Goal: Transaction & Acquisition: Purchase product/service

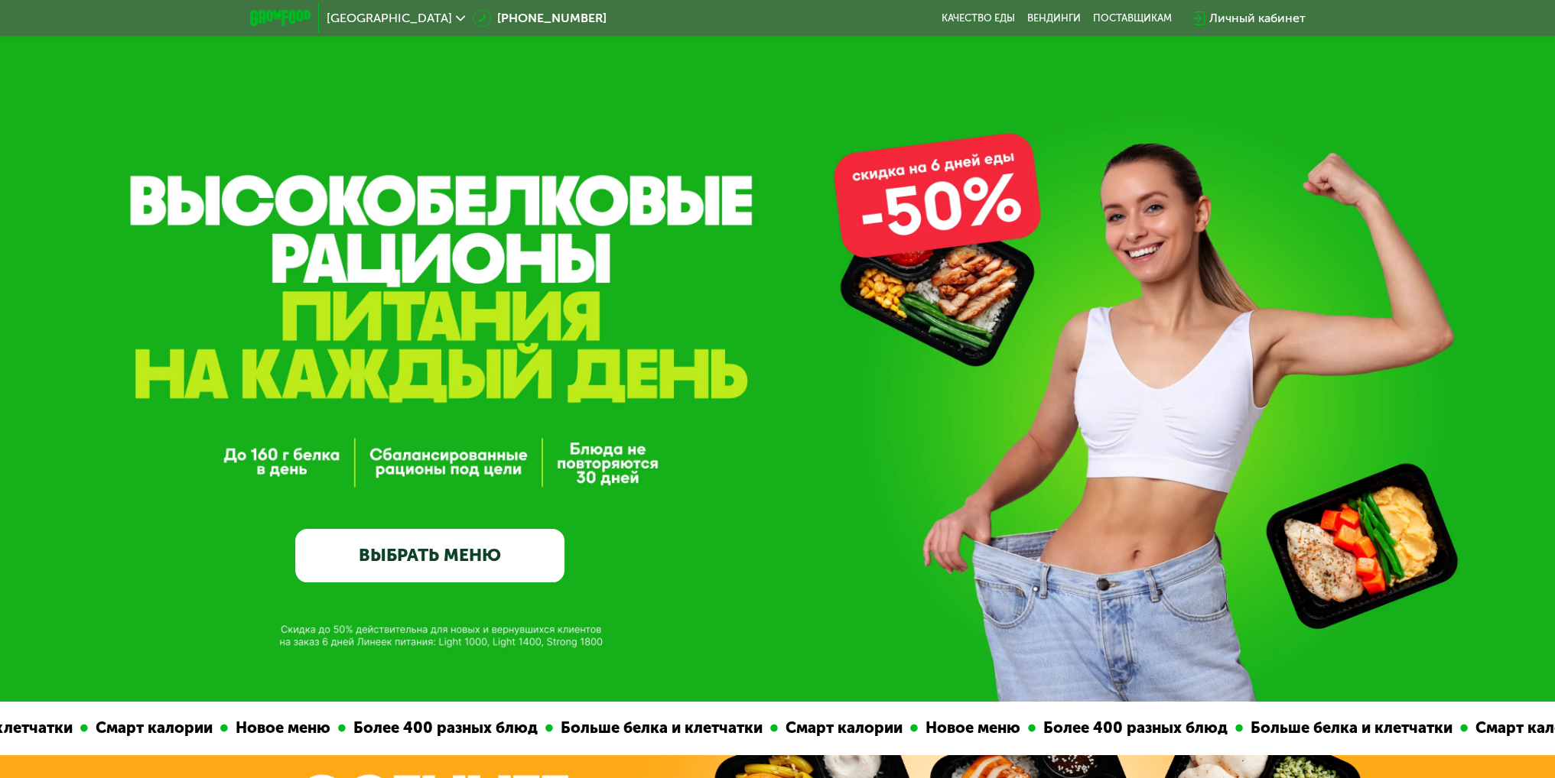
click at [473, 580] on link "ВЫБРАТЬ МЕНЮ" at bounding box center [429, 556] width 269 height 54
click at [473, 553] on link "ВЫБРАТЬ МЕНЮ" at bounding box center [429, 556] width 269 height 54
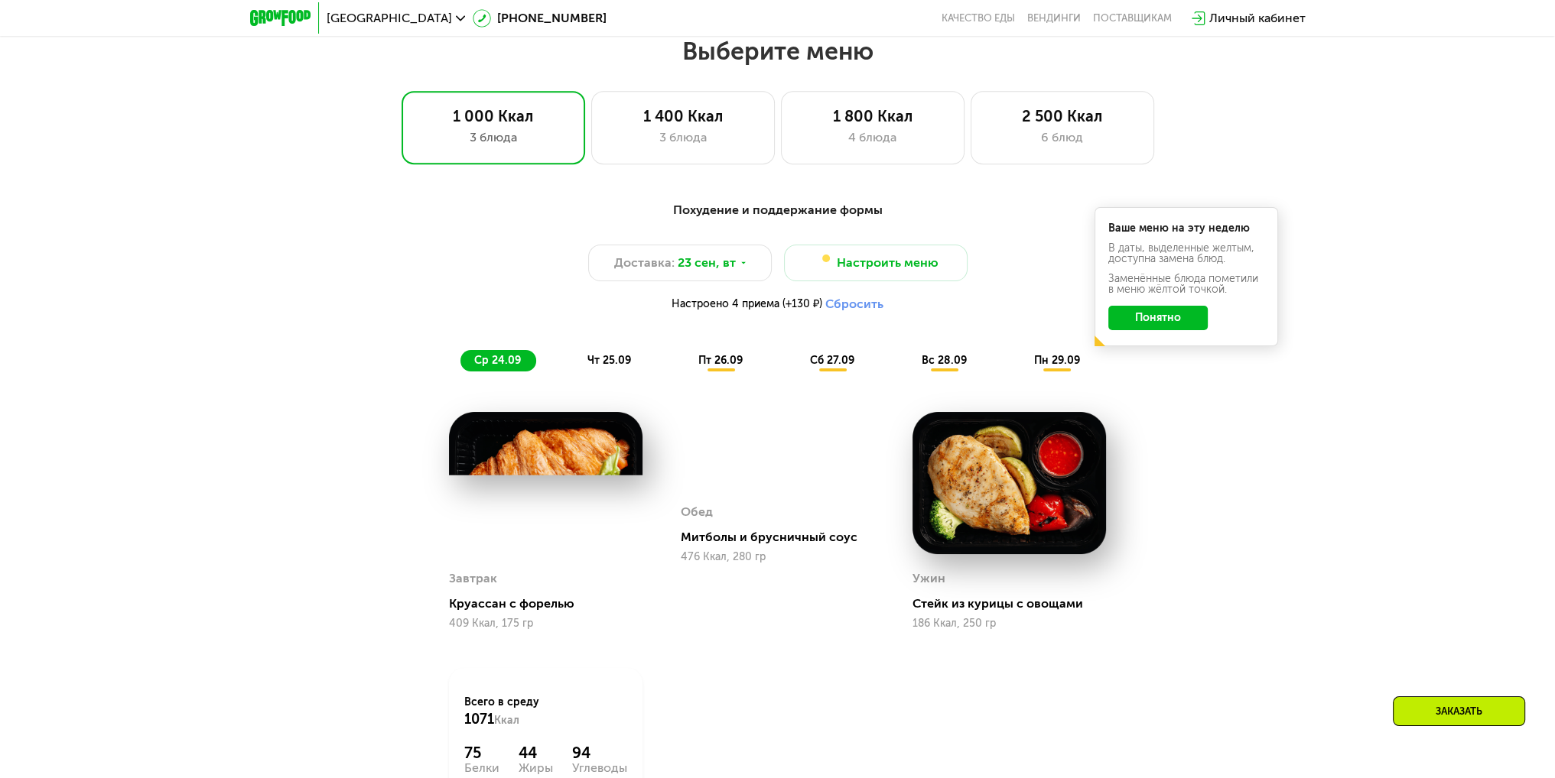
scroll to position [1347, 0]
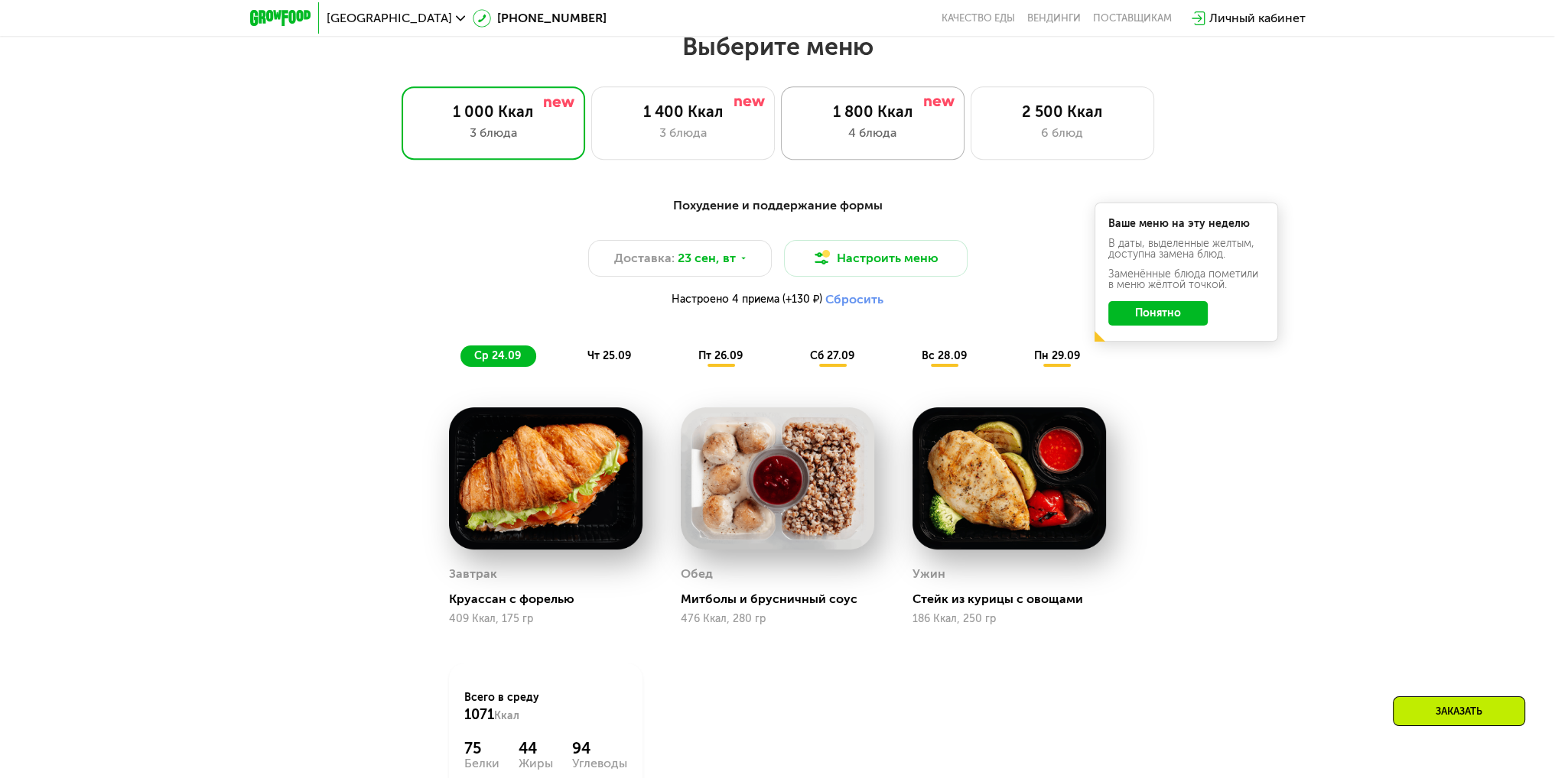
click at [892, 138] on div "4 блюда" at bounding box center [872, 133] width 151 height 18
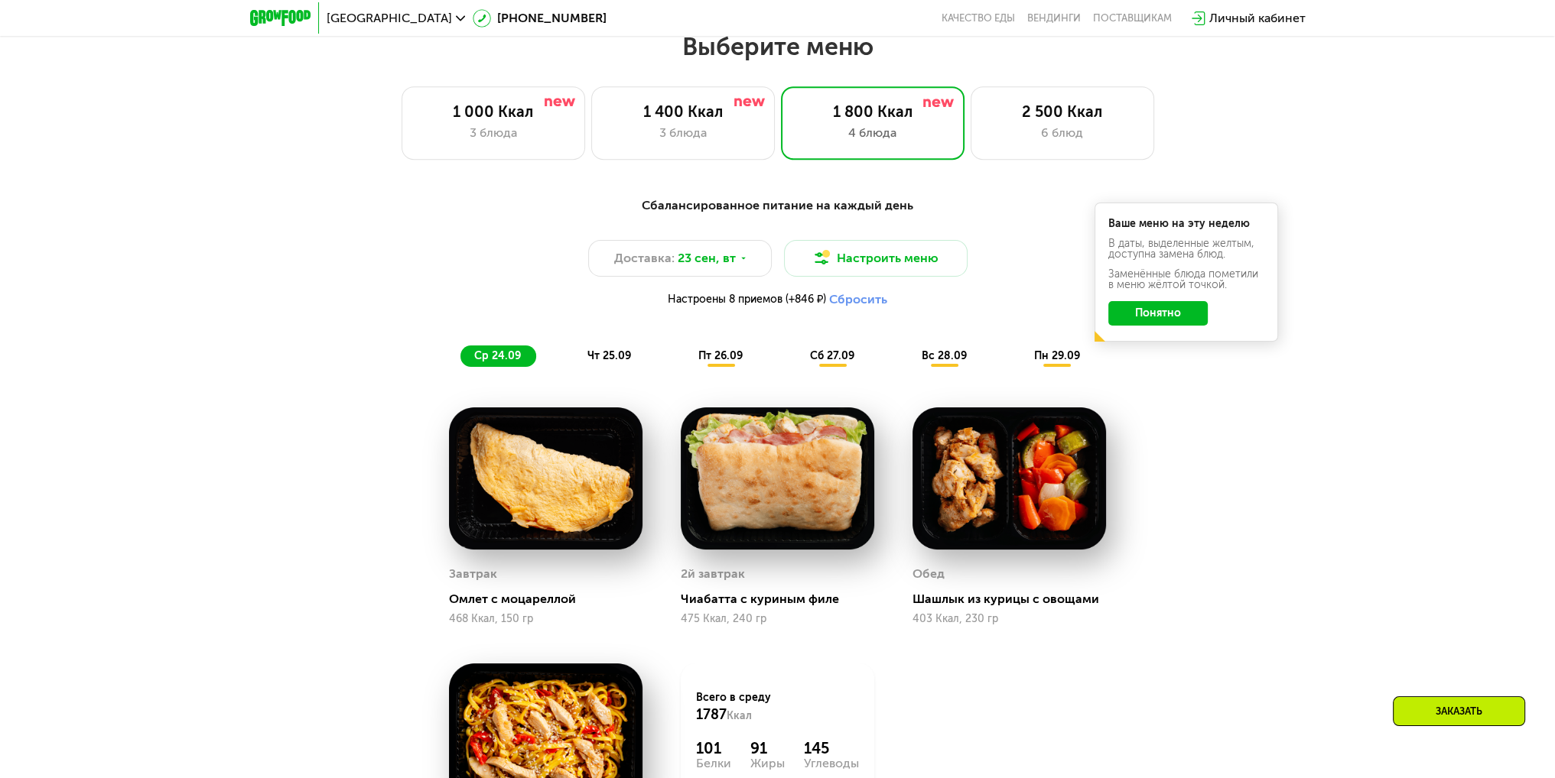
click at [615, 358] on span "чт 25.09" at bounding box center [609, 355] width 44 height 13
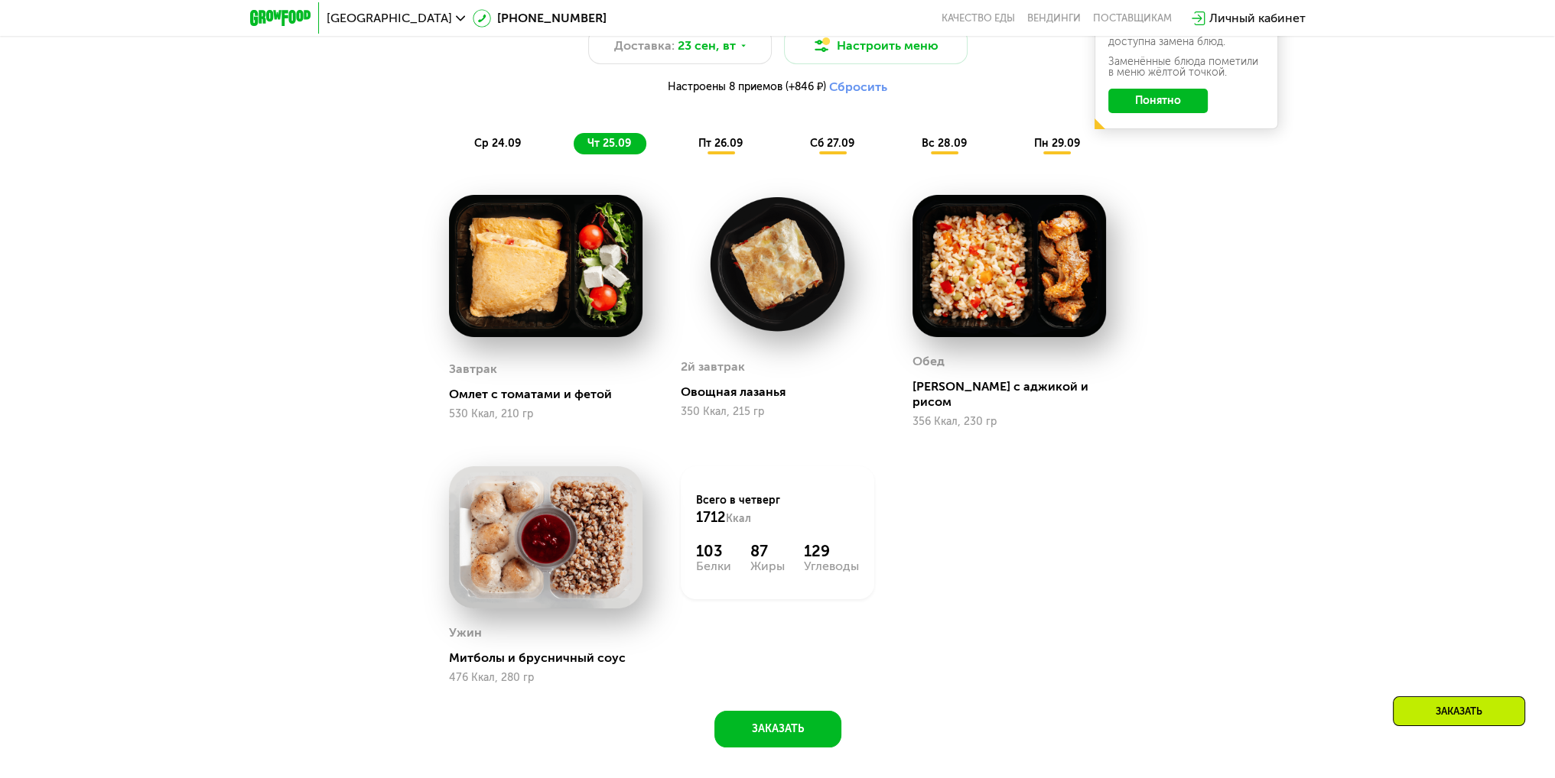
scroll to position [1424, 0]
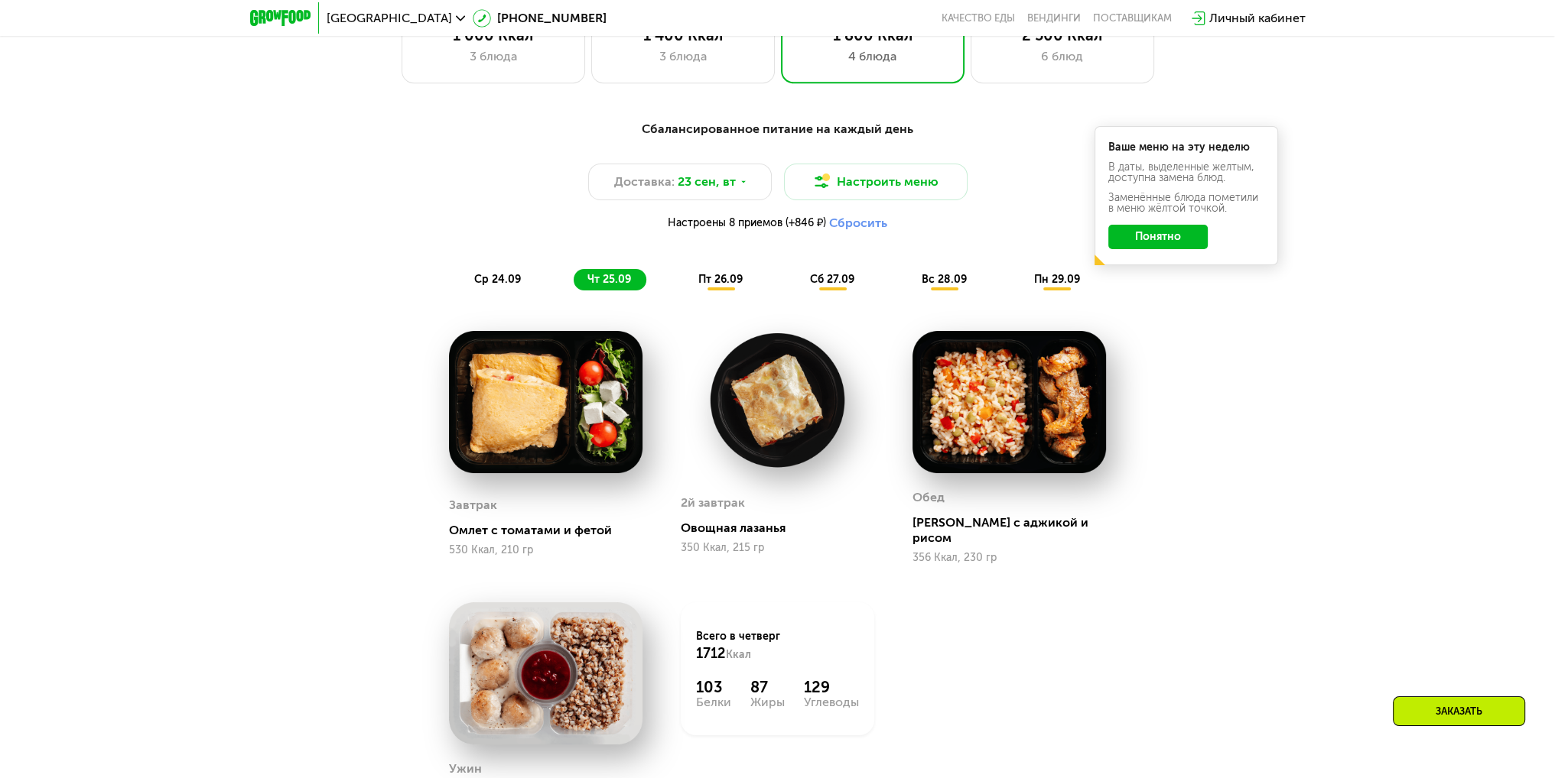
click at [719, 286] on span "пт 26.09" at bounding box center [720, 279] width 44 height 13
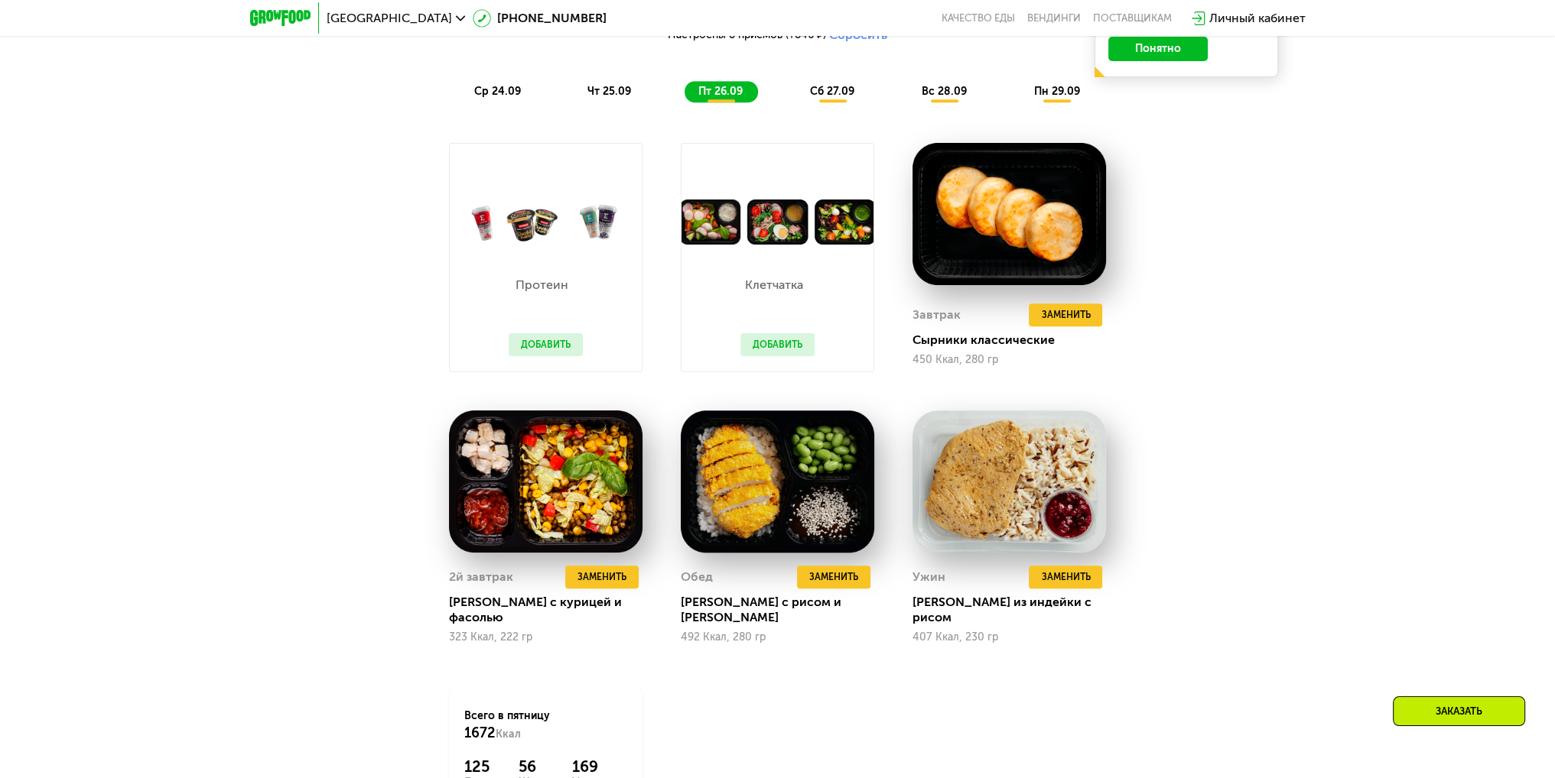
scroll to position [1577, 0]
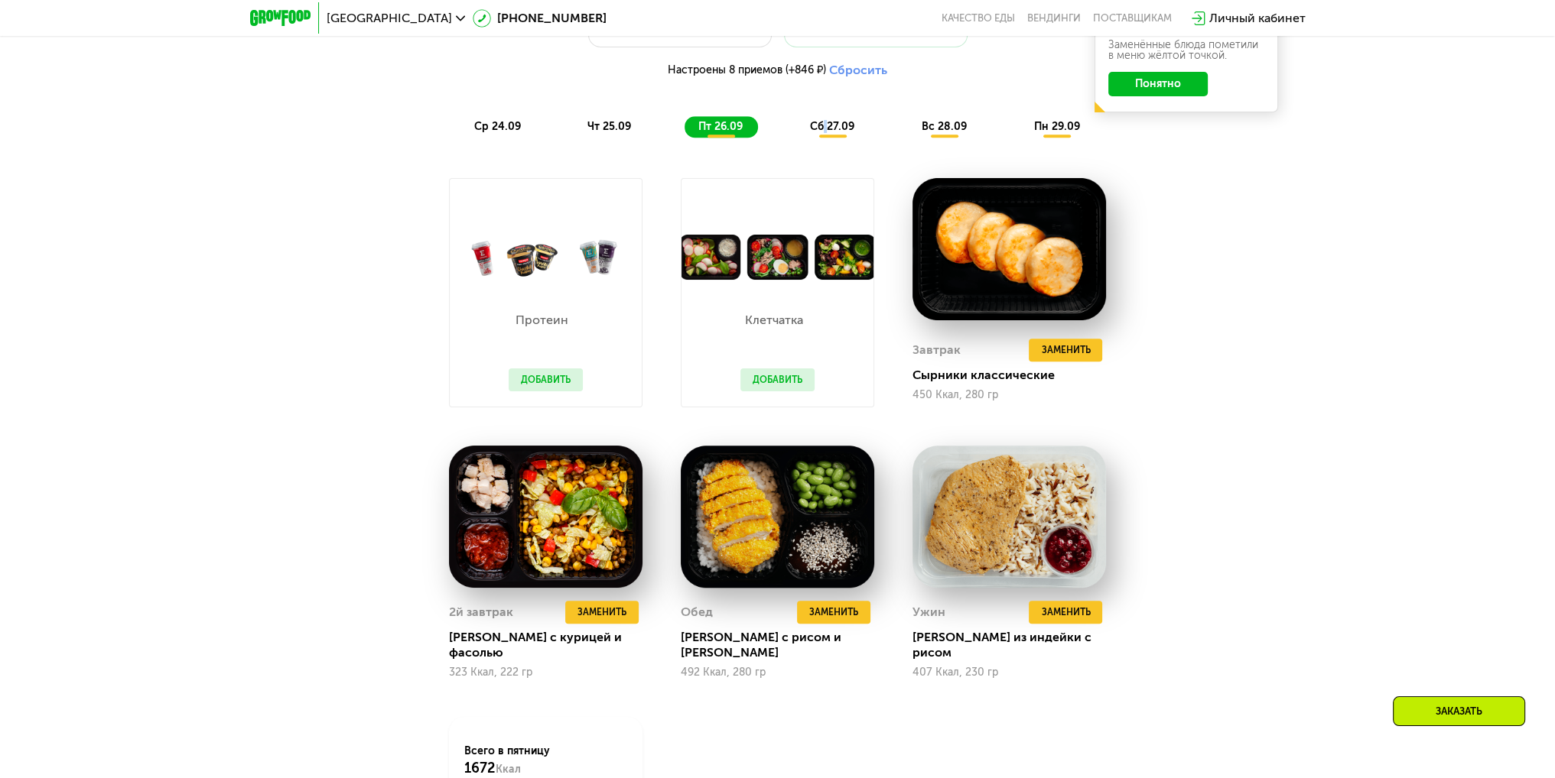
click at [826, 133] on span "сб 27.09" at bounding box center [832, 126] width 44 height 13
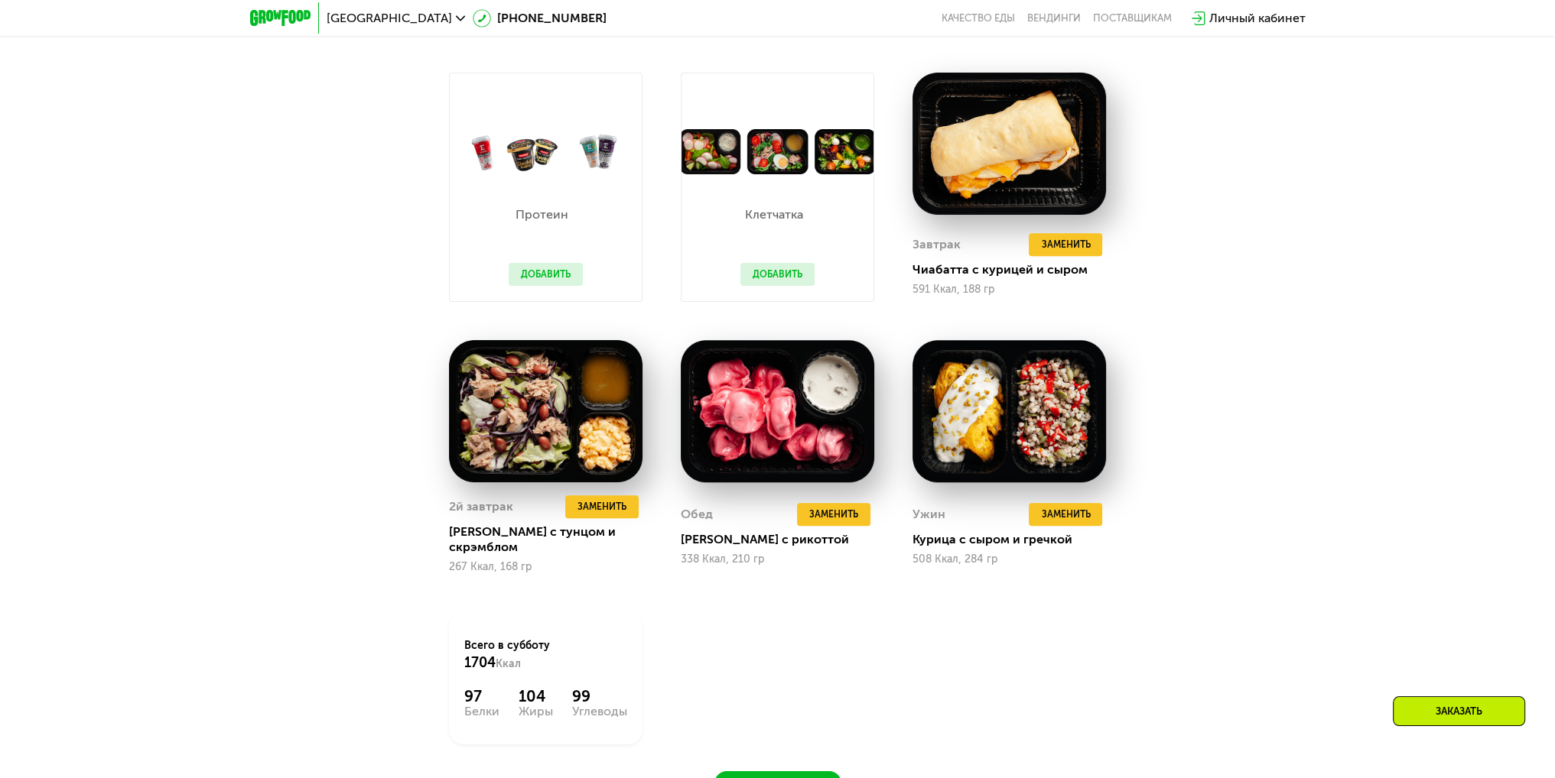
scroll to position [1424, 0]
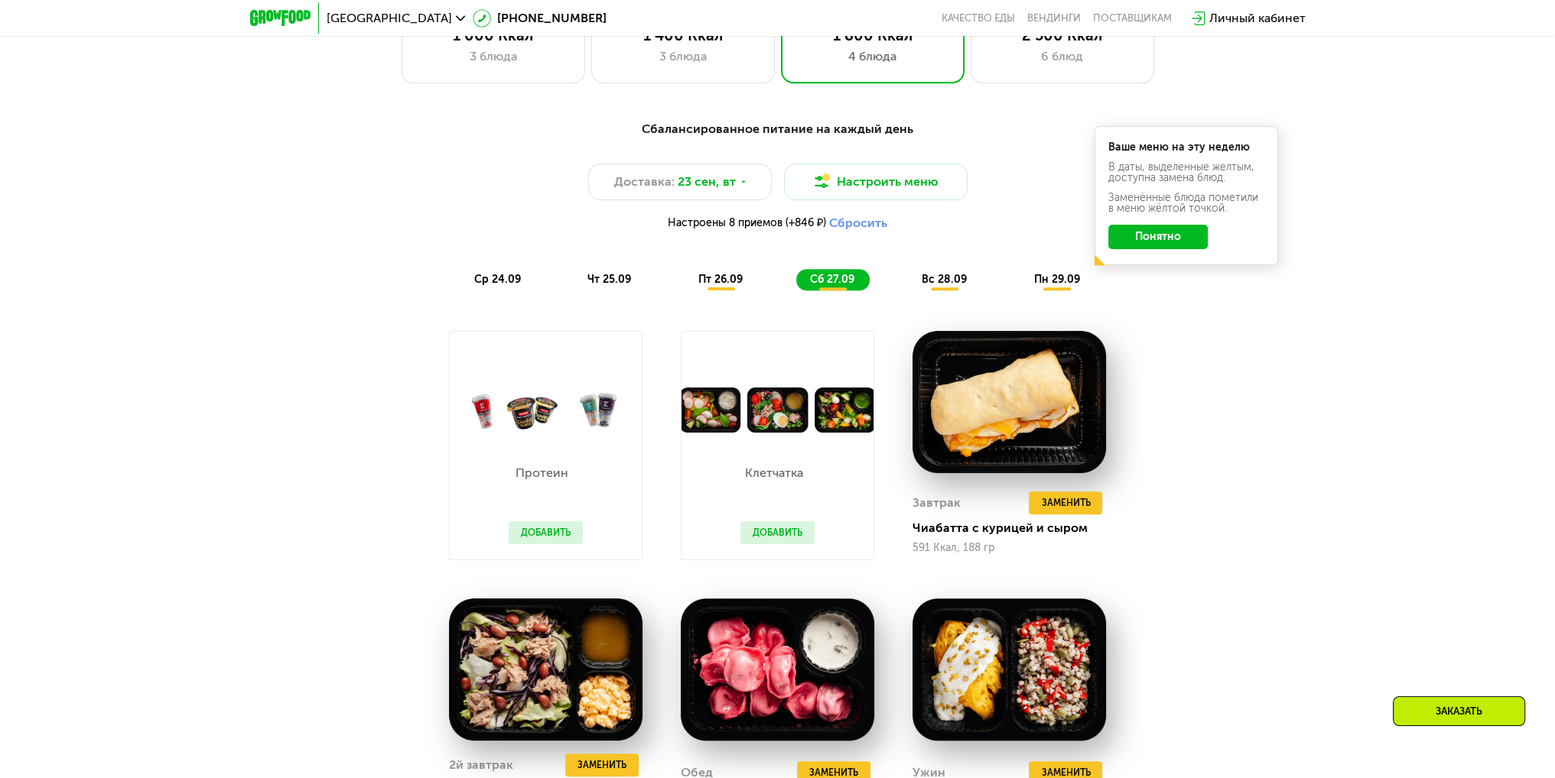
click at [921, 280] on div "вс 28.09" at bounding box center [945, 279] width 74 height 21
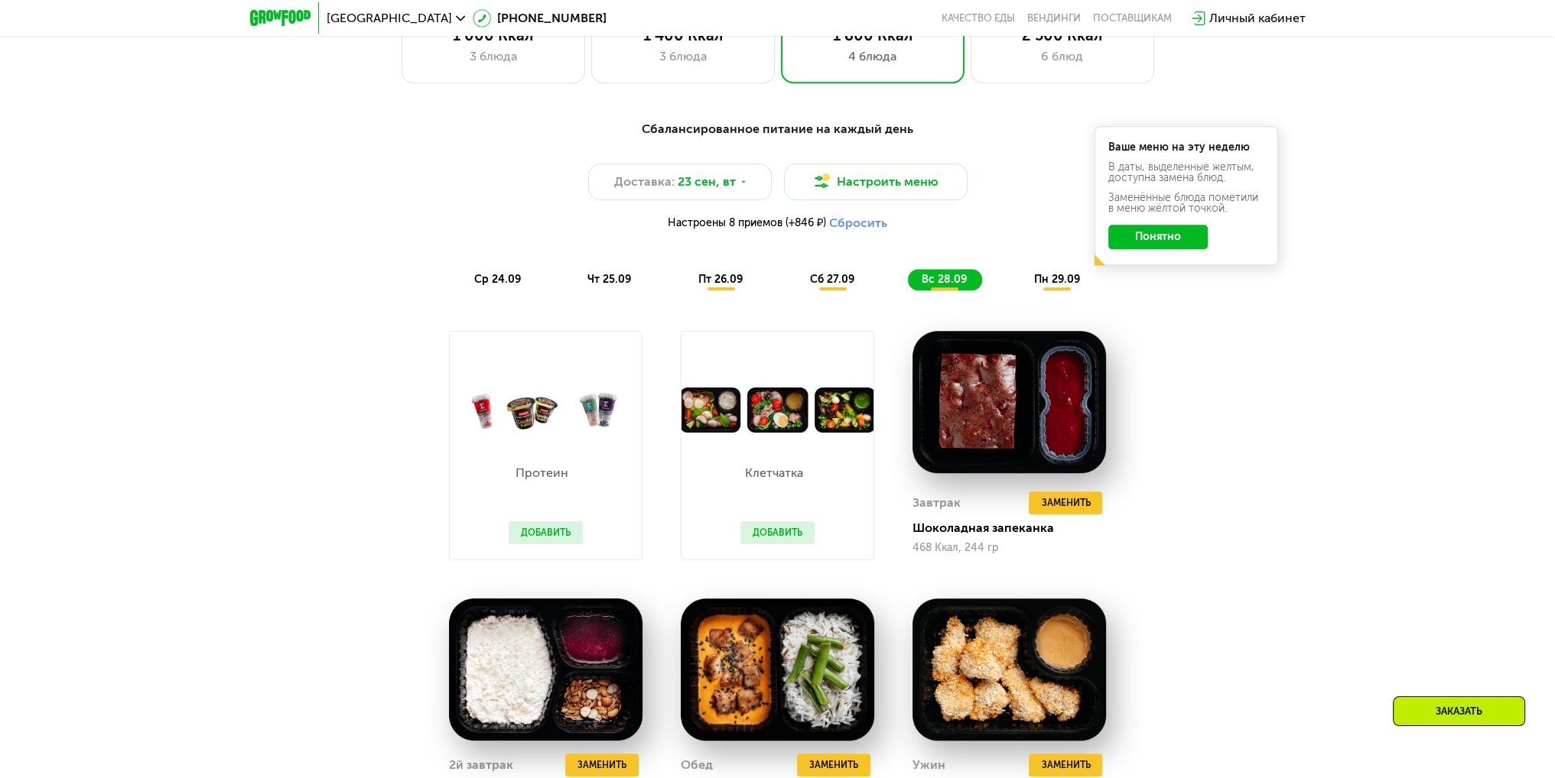
click at [1055, 279] on span "пн 29.09" at bounding box center [1056, 279] width 46 height 13
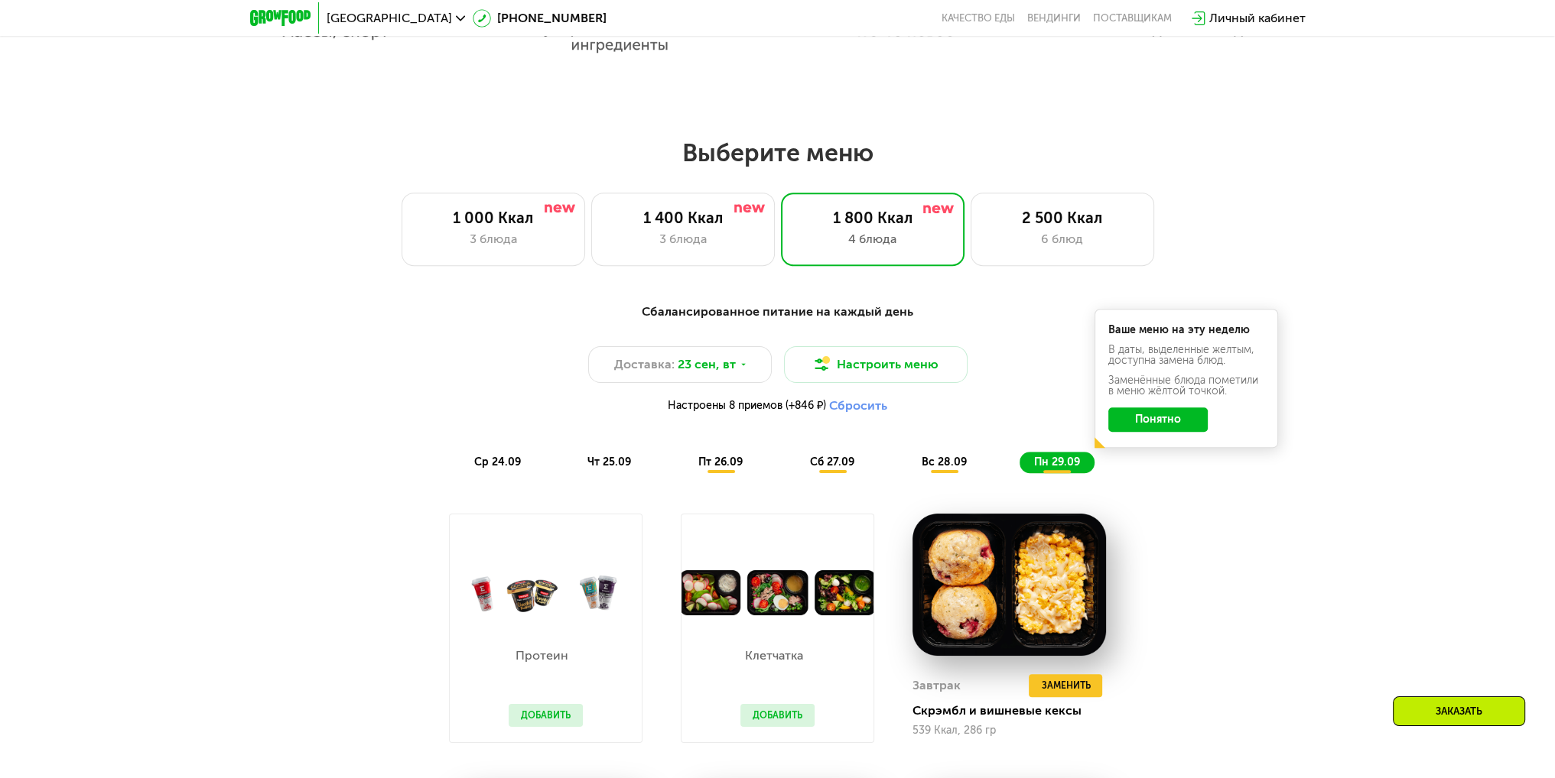
scroll to position [1223, 0]
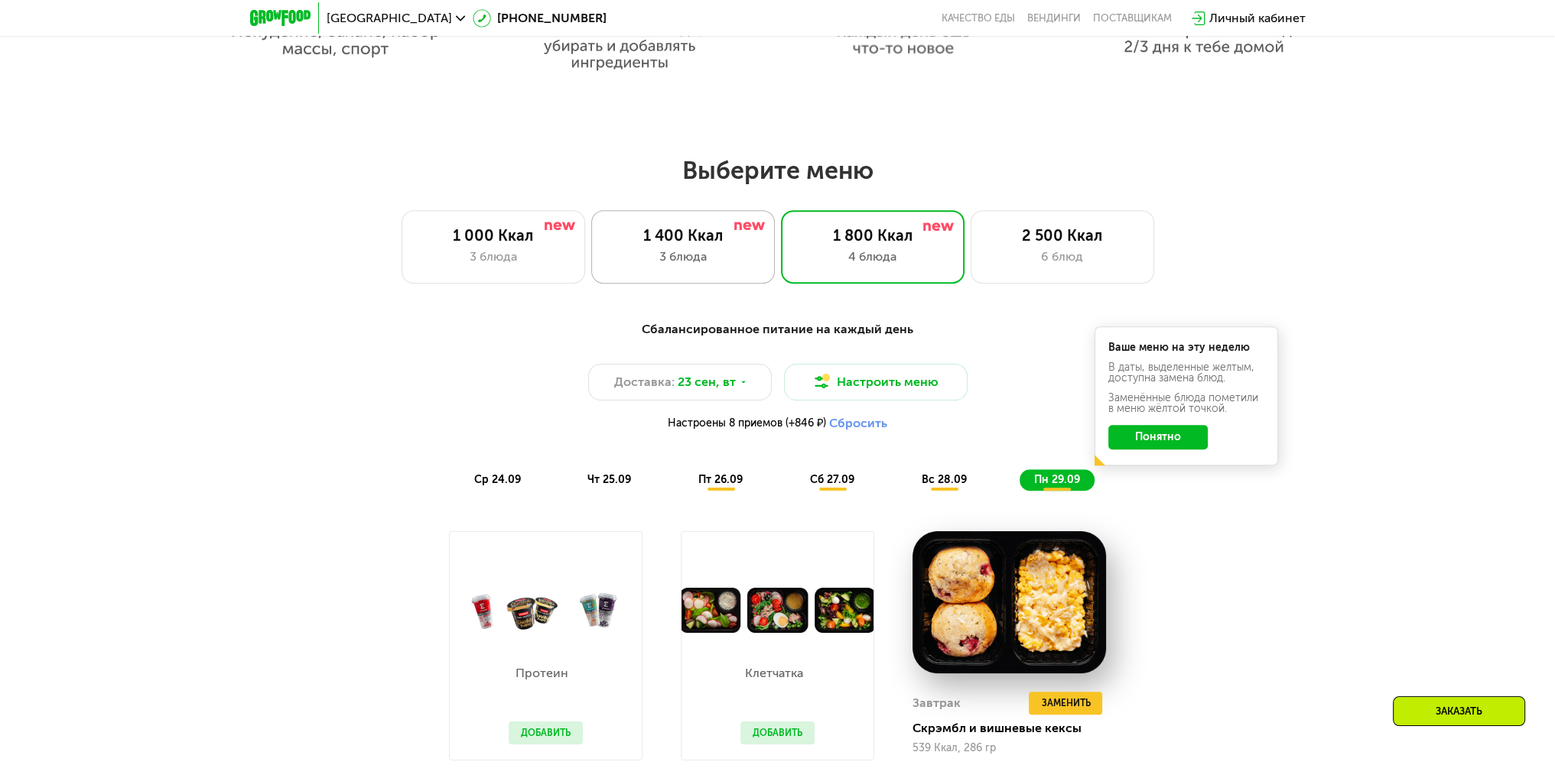
click at [700, 256] on div "3 блюда" at bounding box center [682, 257] width 151 height 18
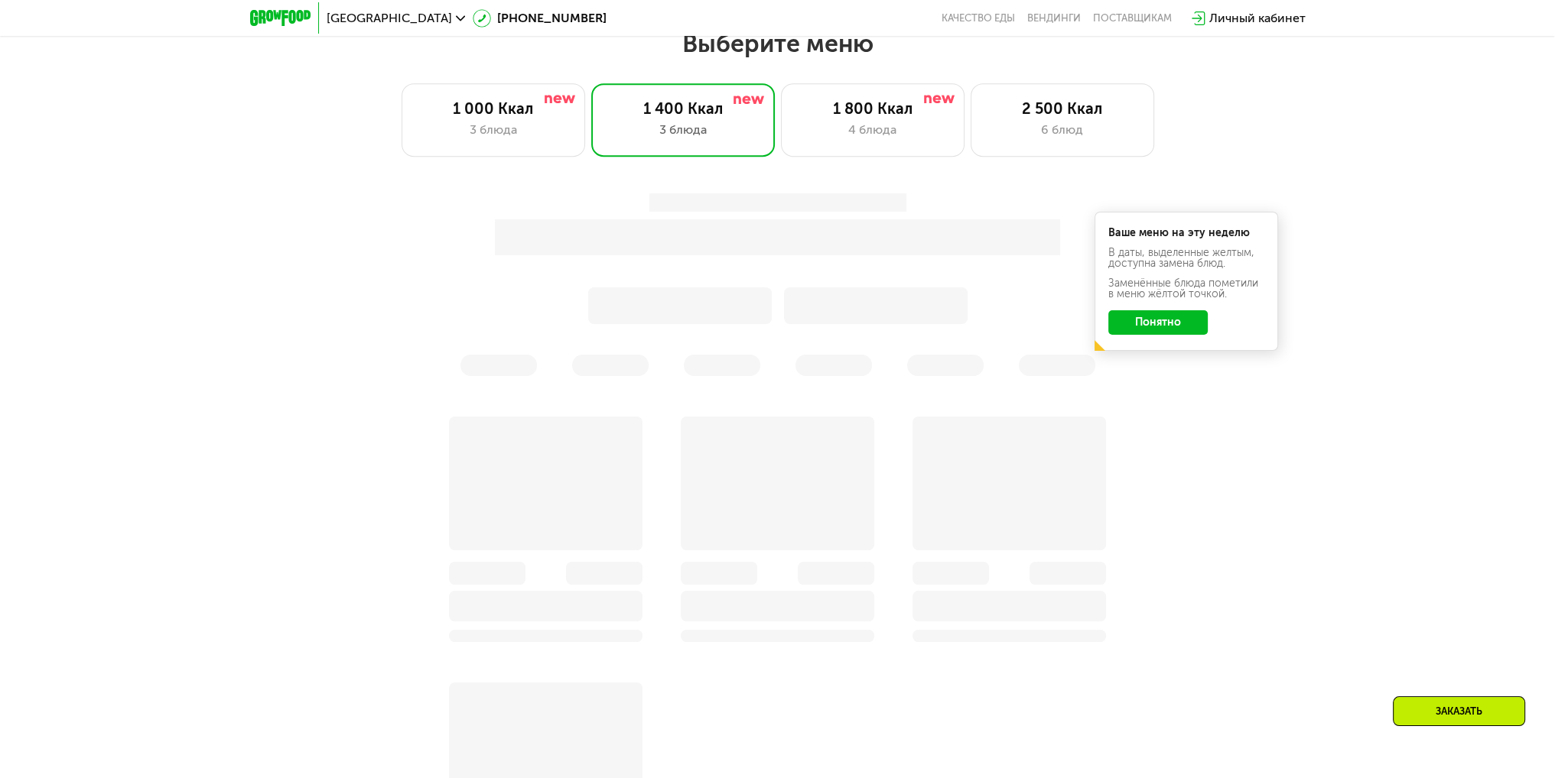
scroll to position [1606, 0]
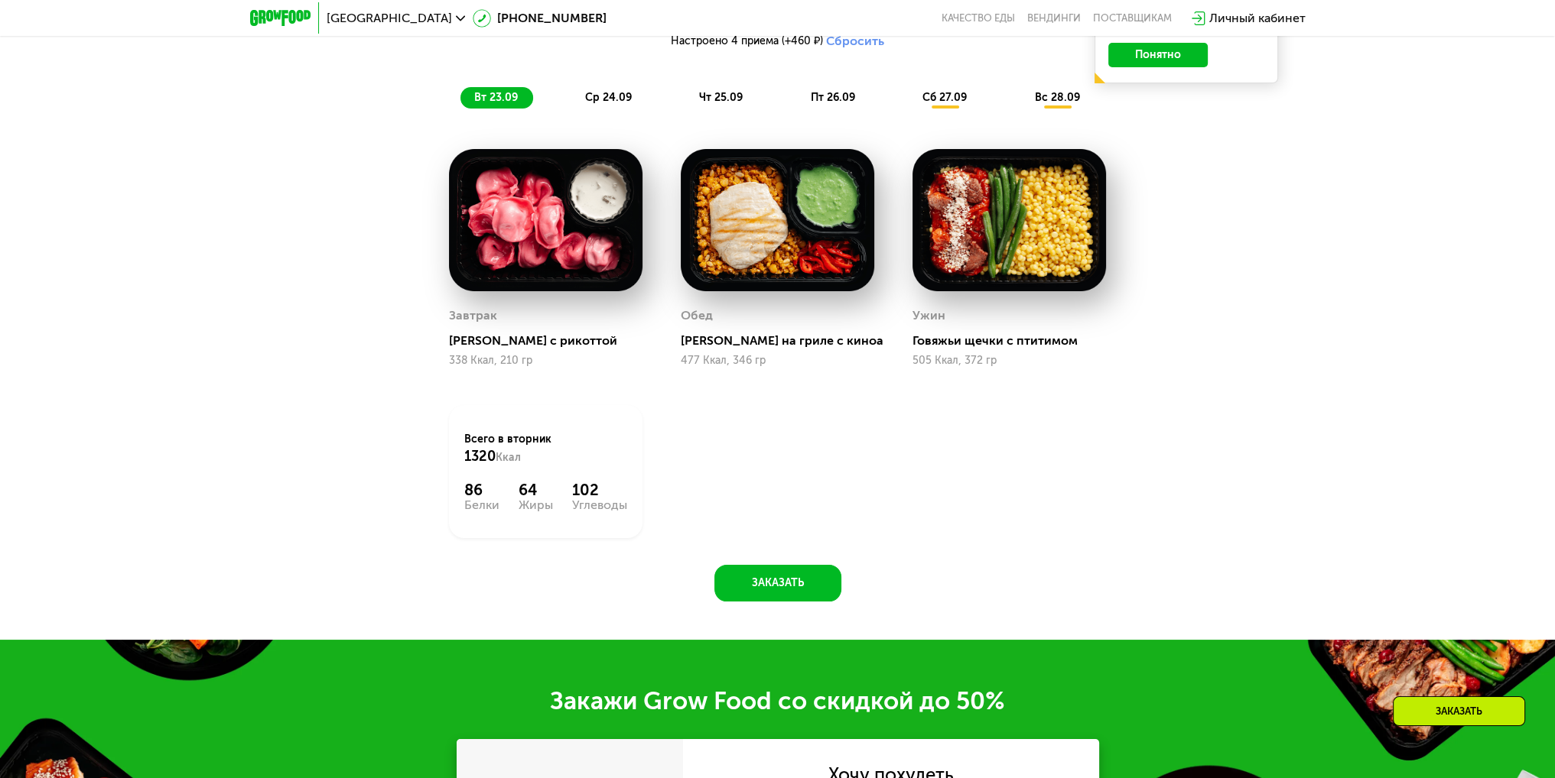
click at [609, 104] on span "ср 24.09" at bounding box center [608, 97] width 47 height 13
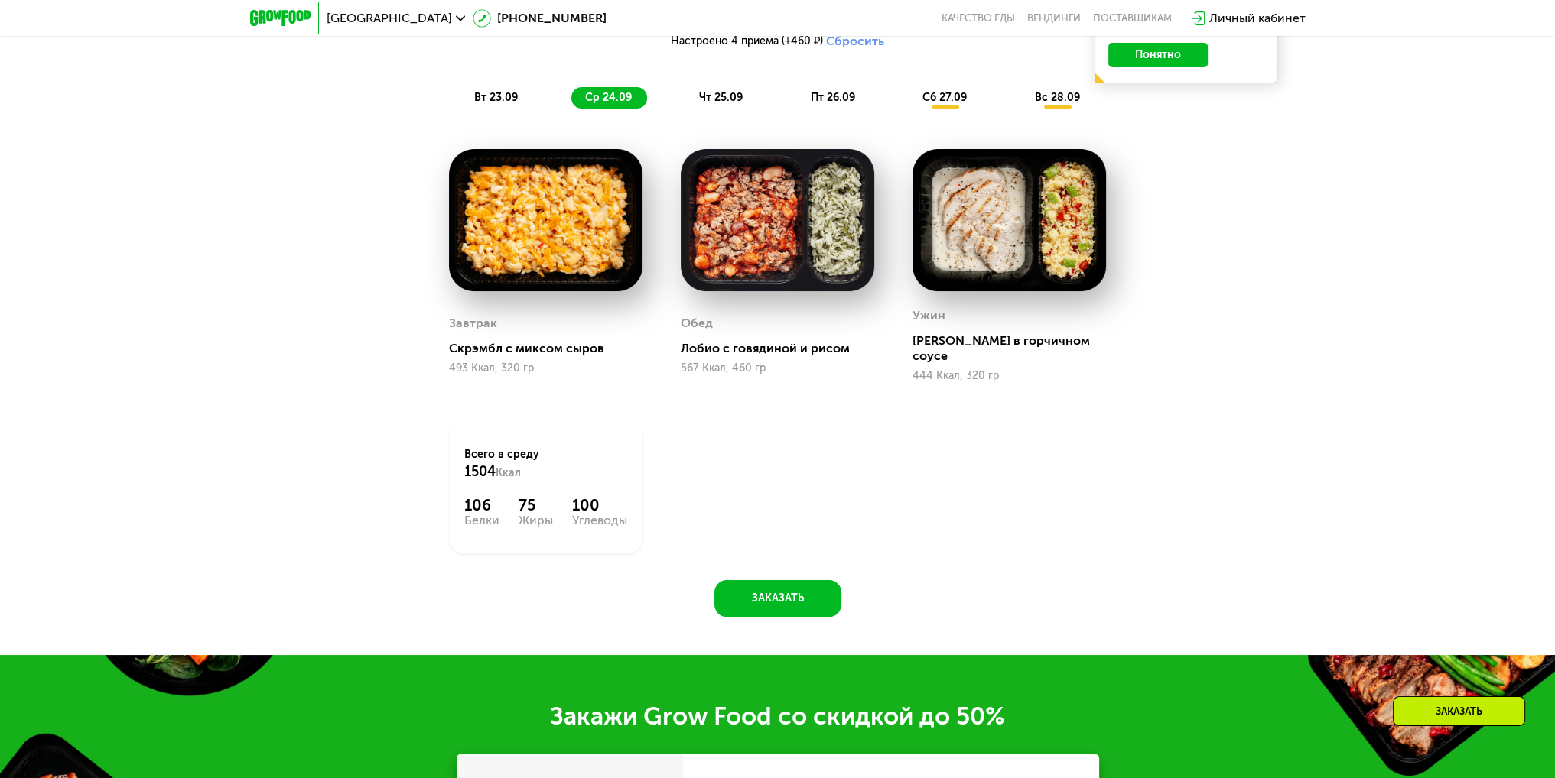
click at [735, 97] on span "чт 25.09" at bounding box center [721, 97] width 44 height 13
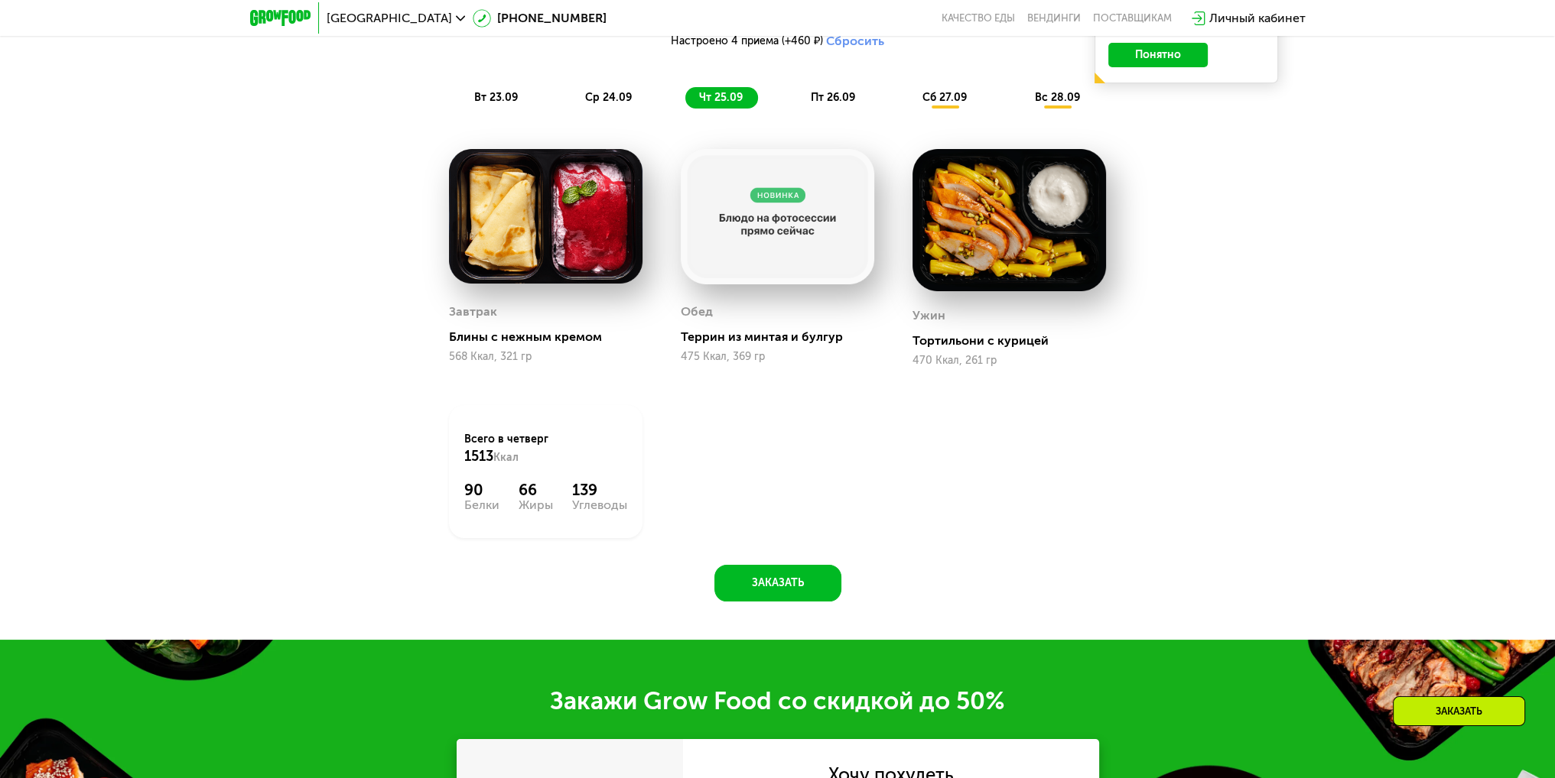
click at [840, 99] on span "пт 26.09" at bounding box center [833, 97] width 44 height 13
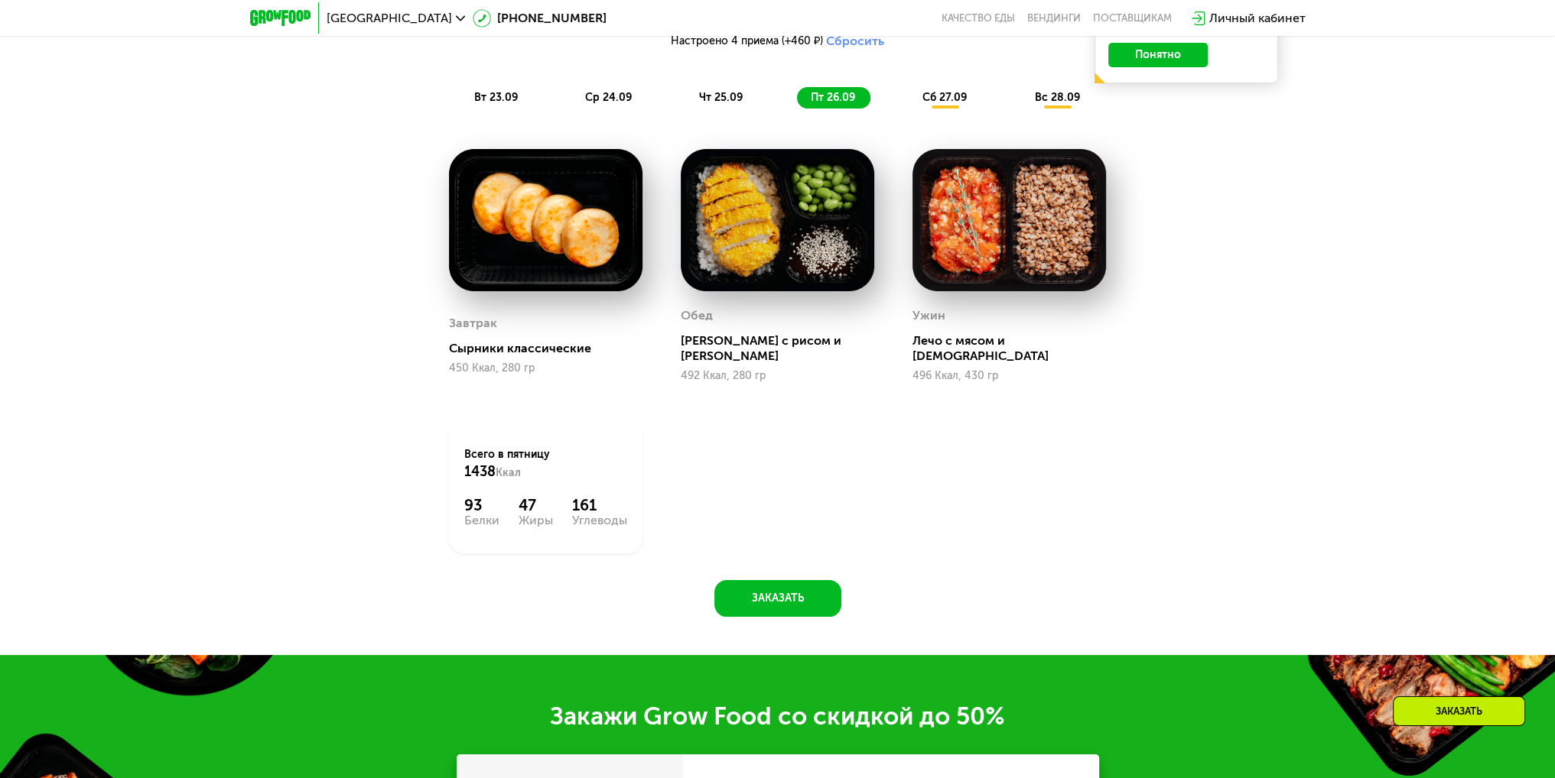
click at [939, 96] on span "сб 27.09" at bounding box center [944, 97] width 44 height 13
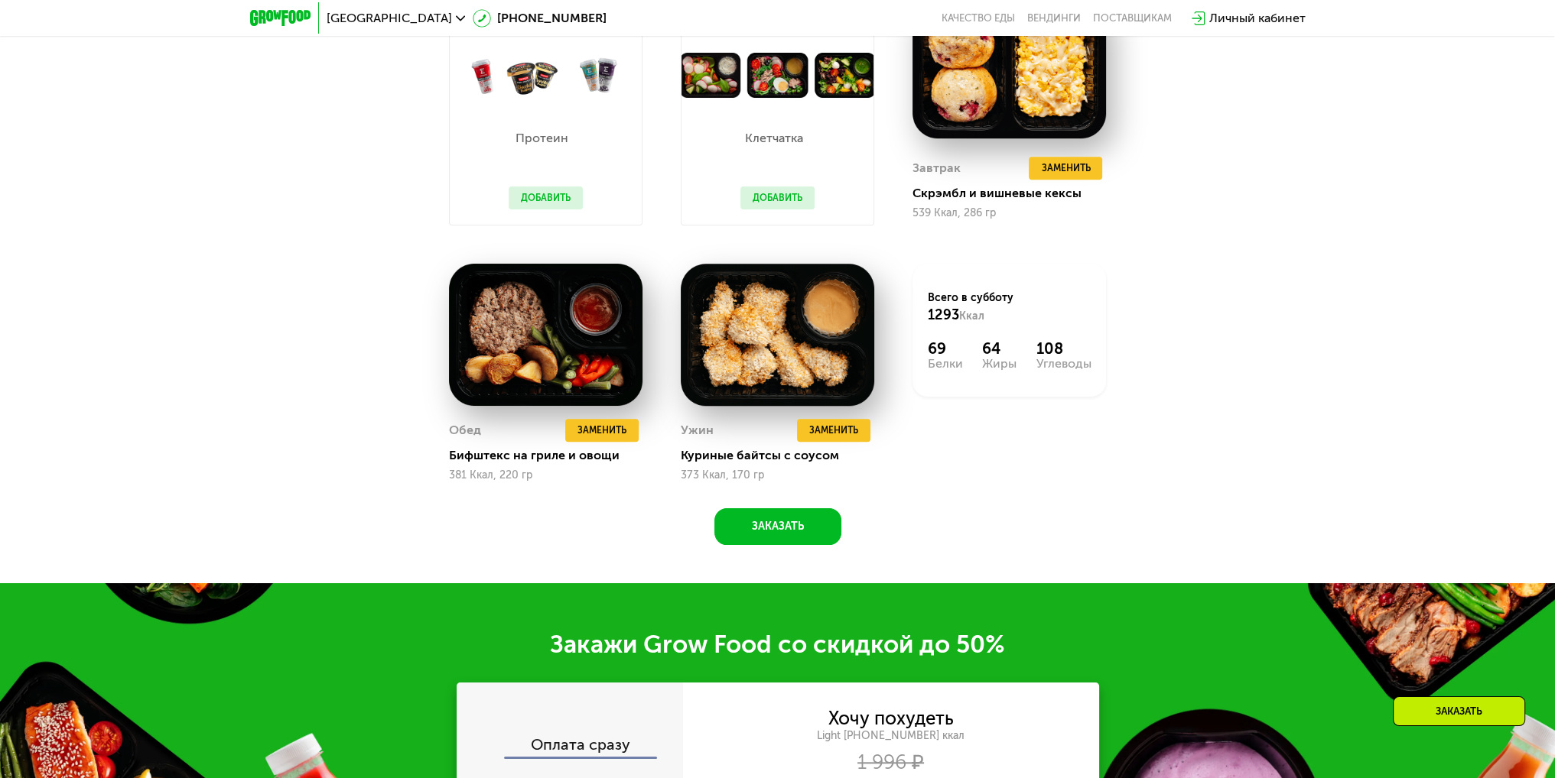
scroll to position [1682, 0]
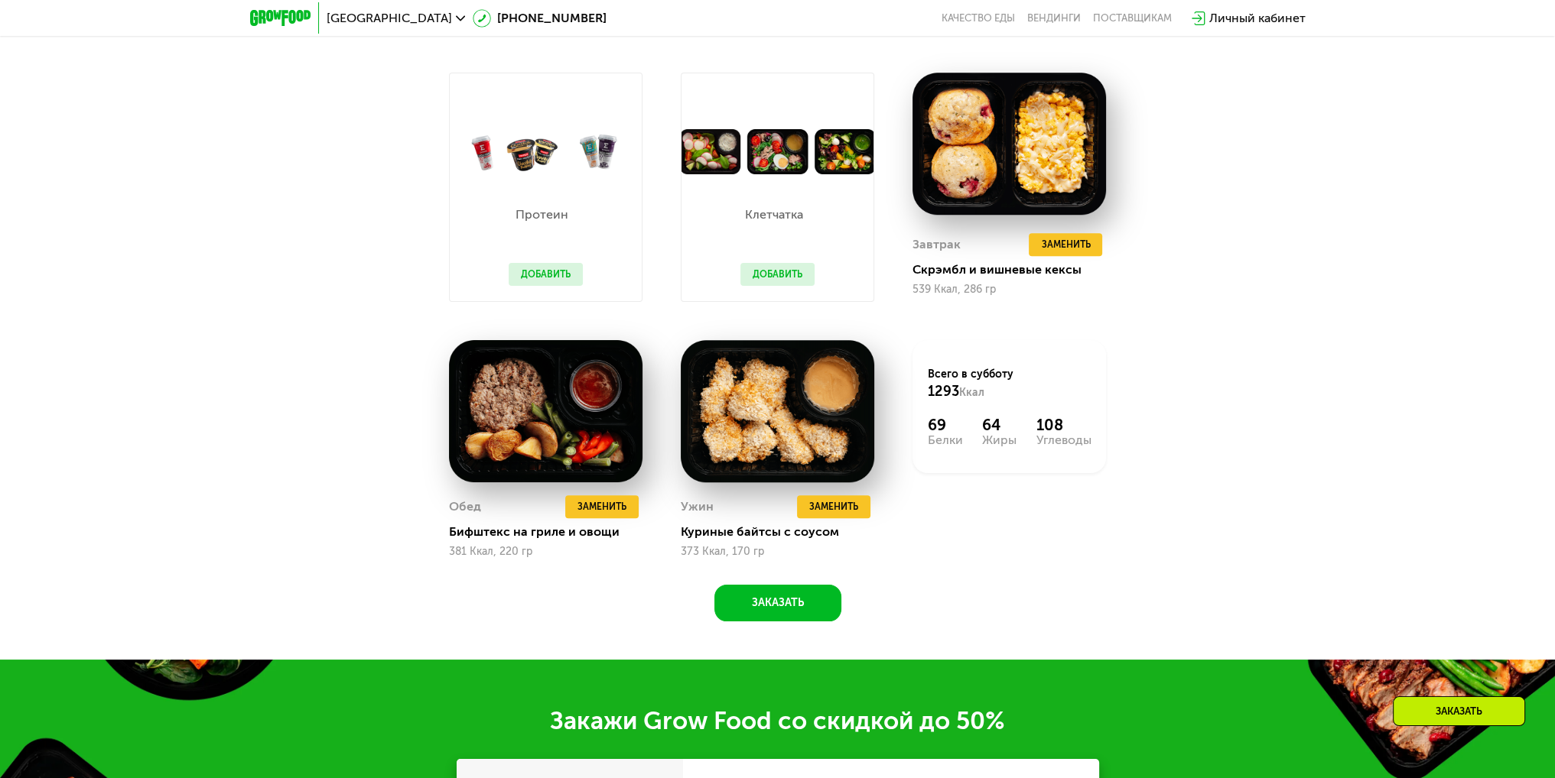
click at [561, 283] on button "Добавить" at bounding box center [545, 274] width 74 height 23
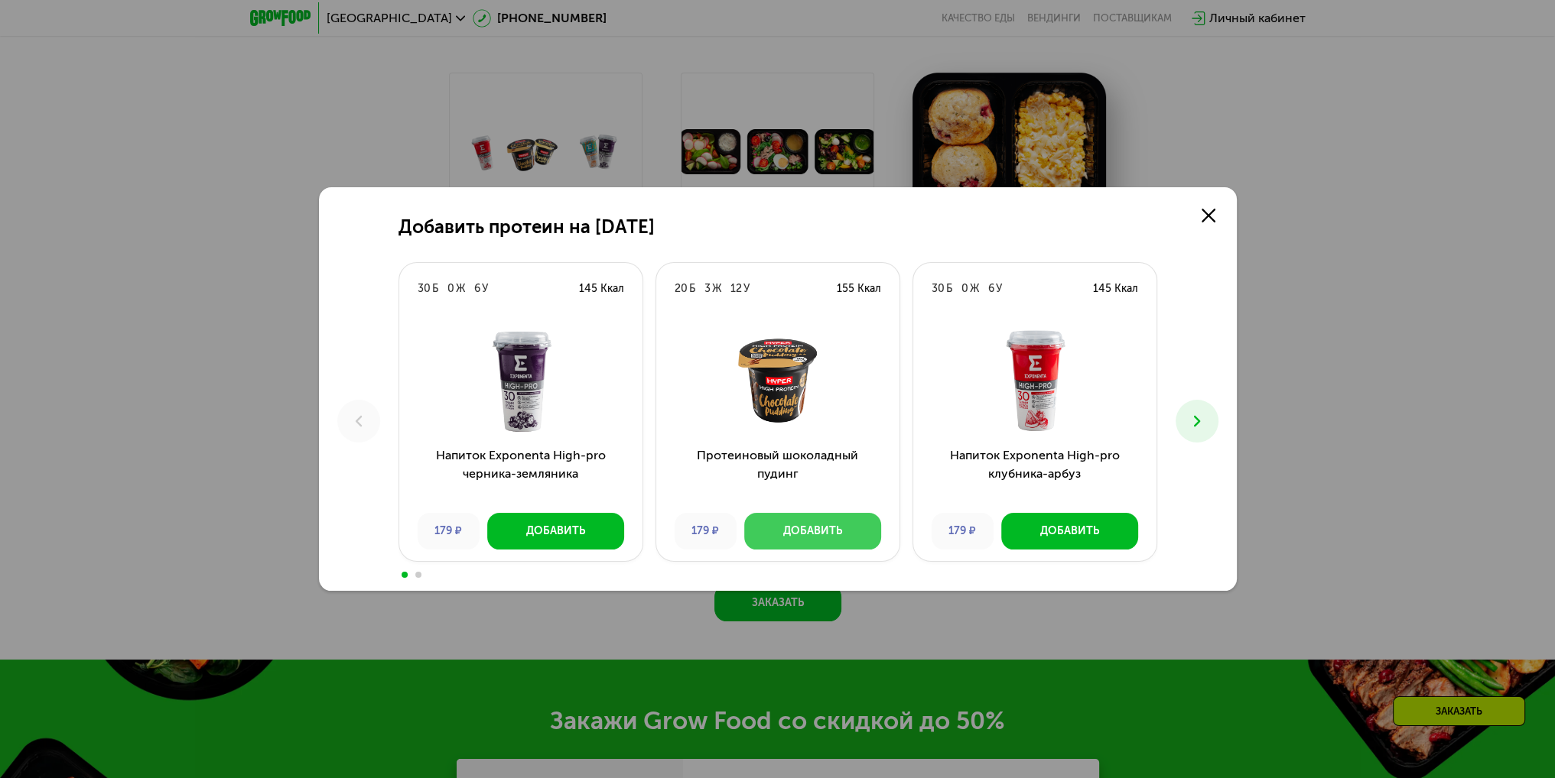
click at [830, 531] on div "Добавить" at bounding box center [812, 531] width 59 height 15
